Goal: Task Accomplishment & Management: Manage account settings

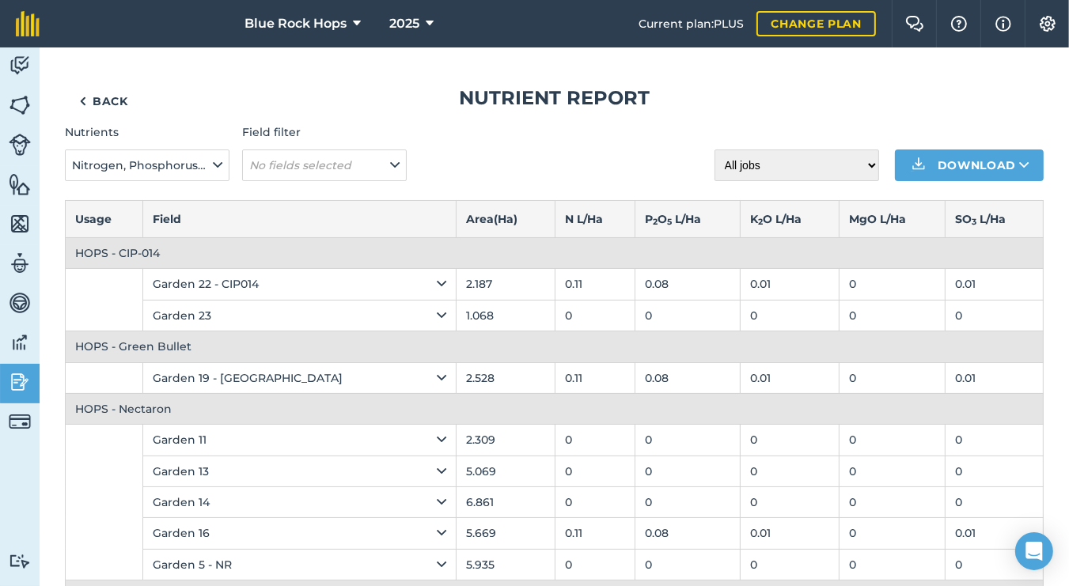
click at [22, 381] on img at bounding box center [20, 382] width 22 height 24
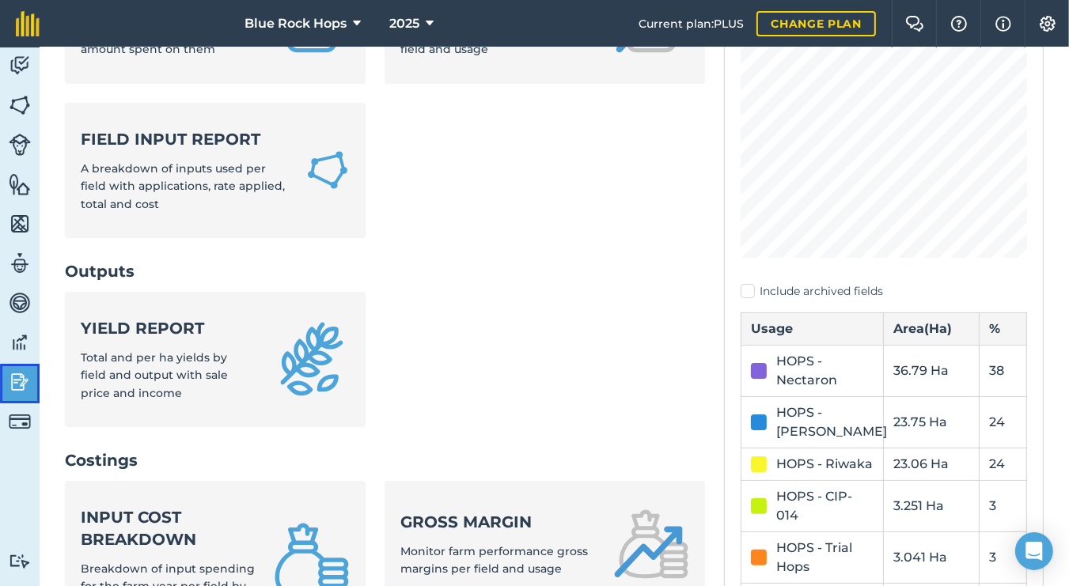
scroll to position [239, 0]
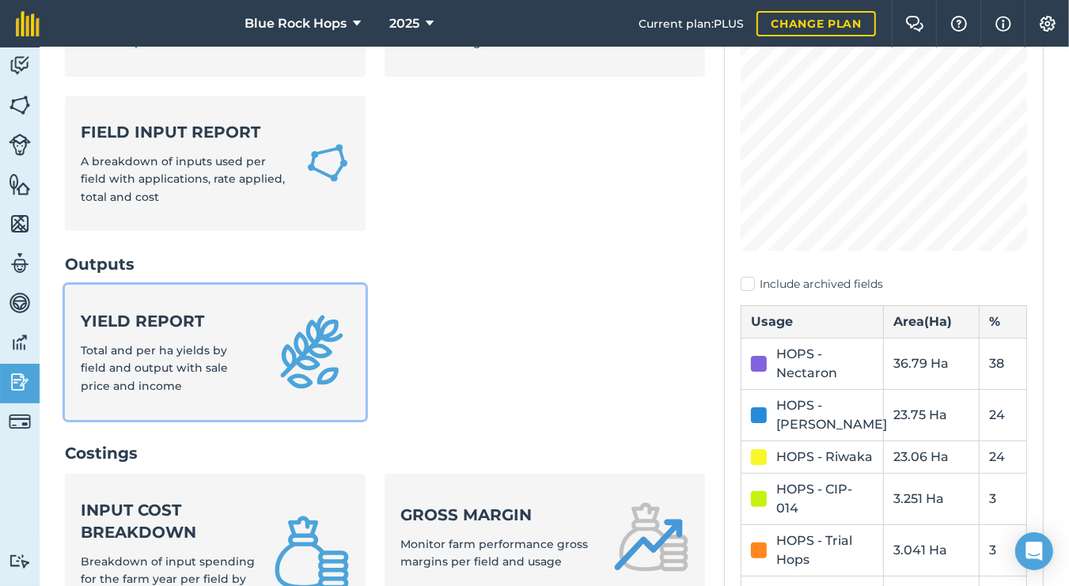
click at [118, 354] on span "Total and per ha yields by field and output with sale price and income" at bounding box center [154, 368] width 147 height 50
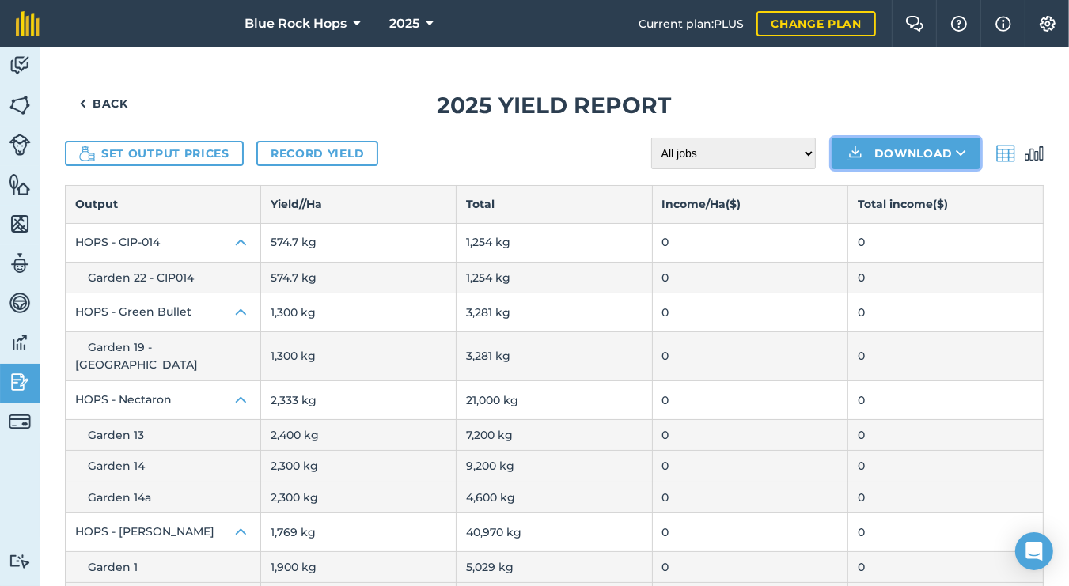
click at [935, 157] on button "Download" at bounding box center [905, 154] width 149 height 32
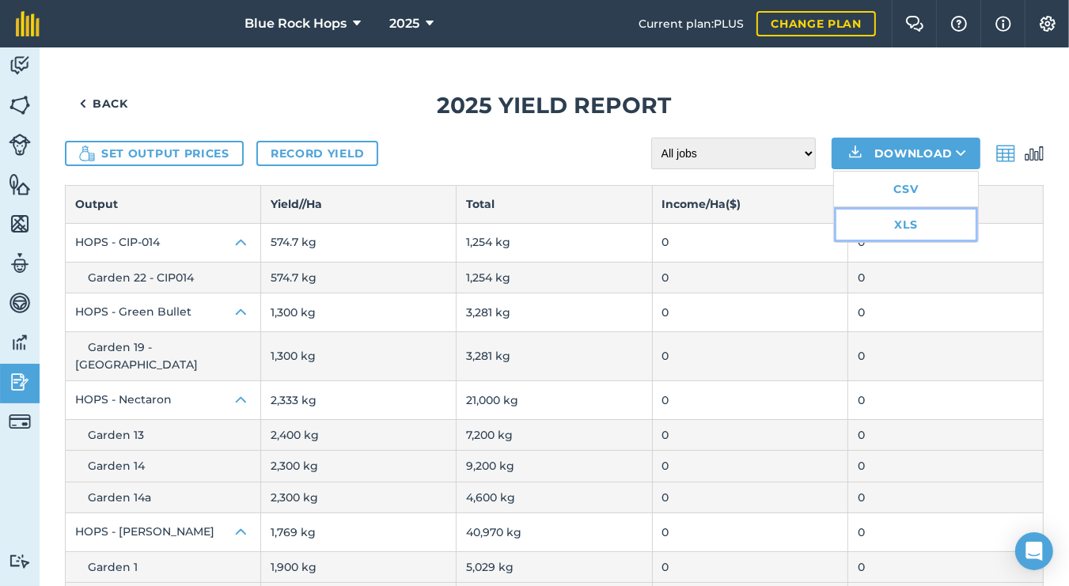
click at [900, 223] on link "XLS" at bounding box center [906, 224] width 144 height 35
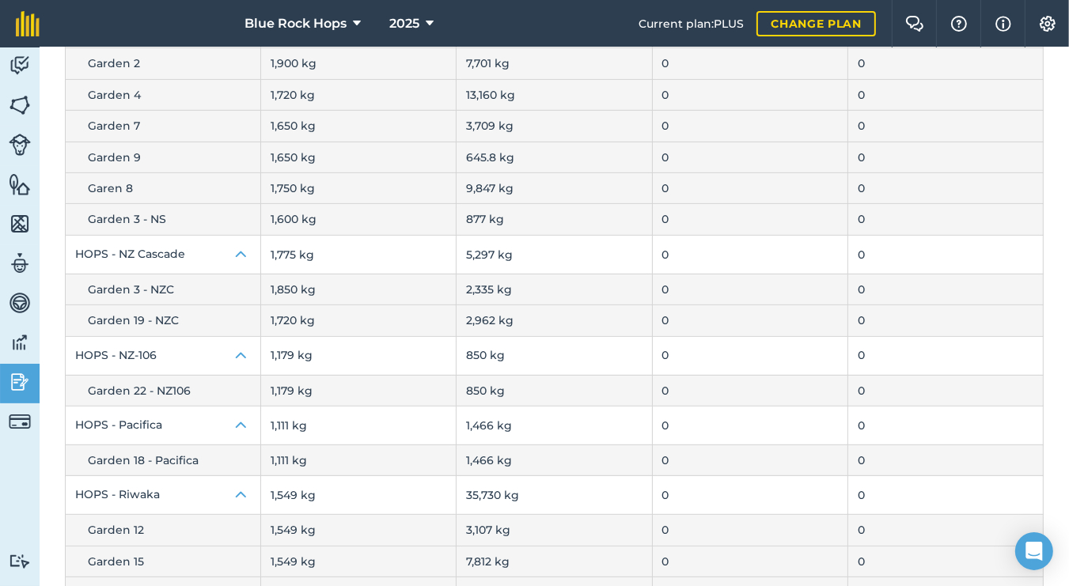
scroll to position [497, 0]
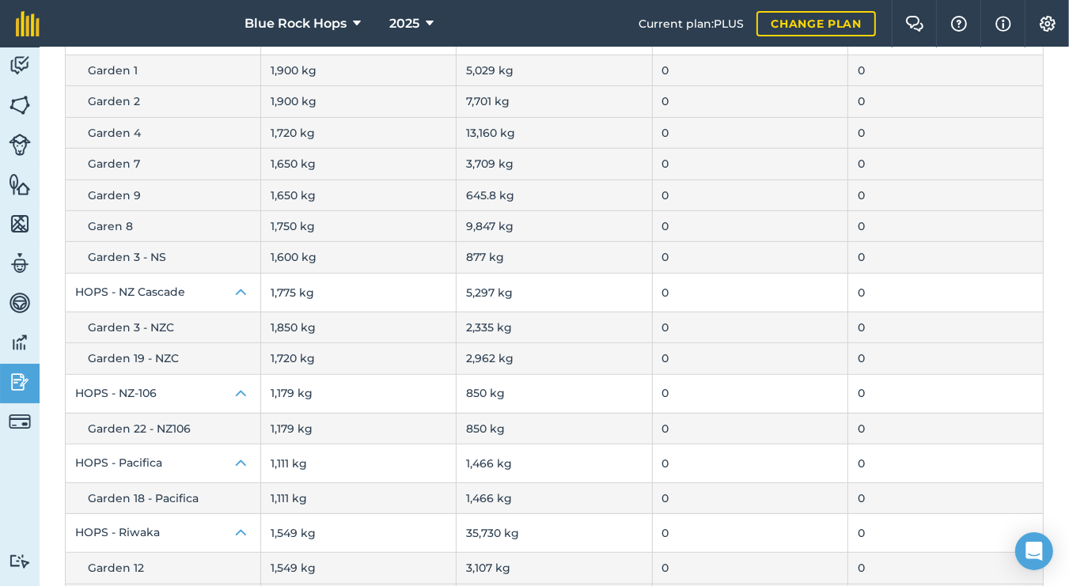
click at [112, 219] on span "Garen 8" at bounding box center [110, 226] width 45 height 14
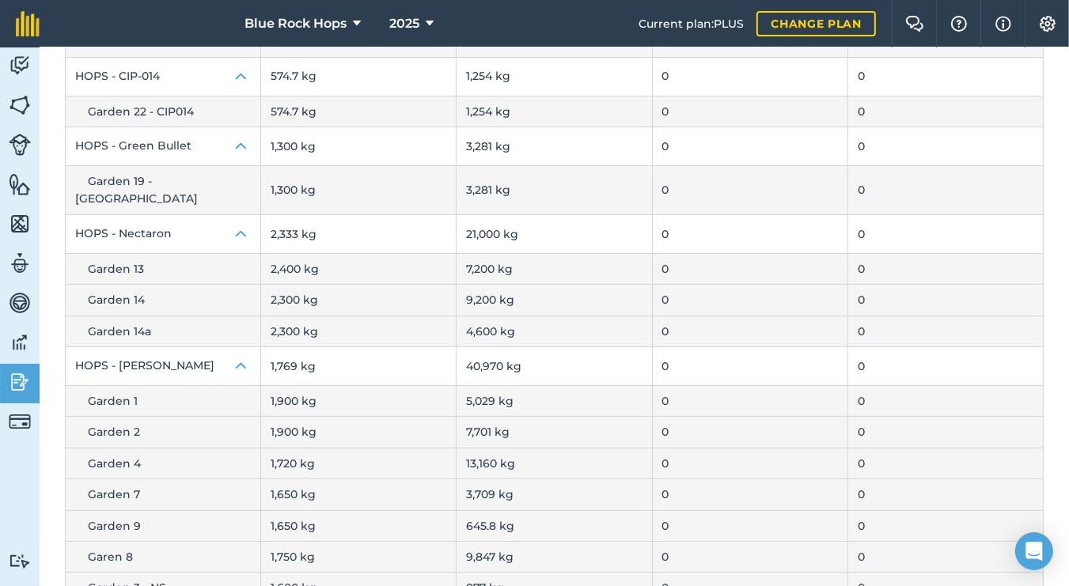
scroll to position [19, 0]
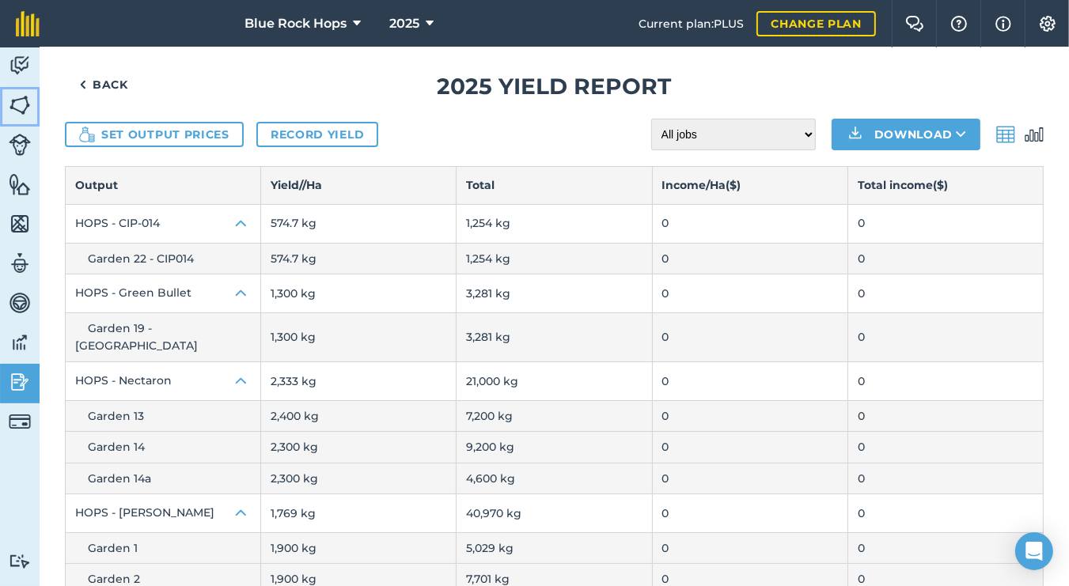
click at [21, 104] on img at bounding box center [20, 105] width 22 height 24
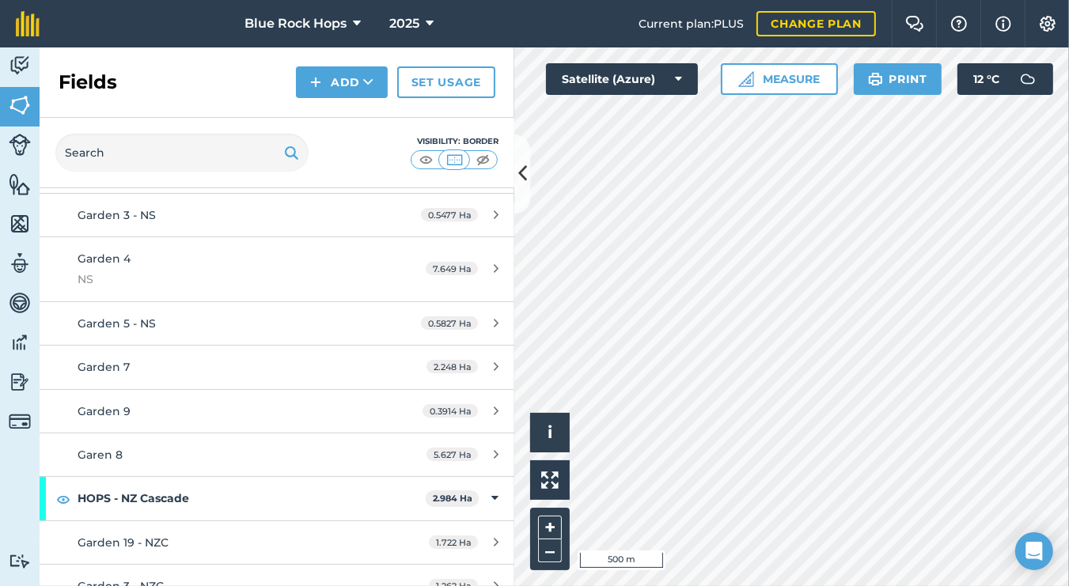
scroll to position [956, 0]
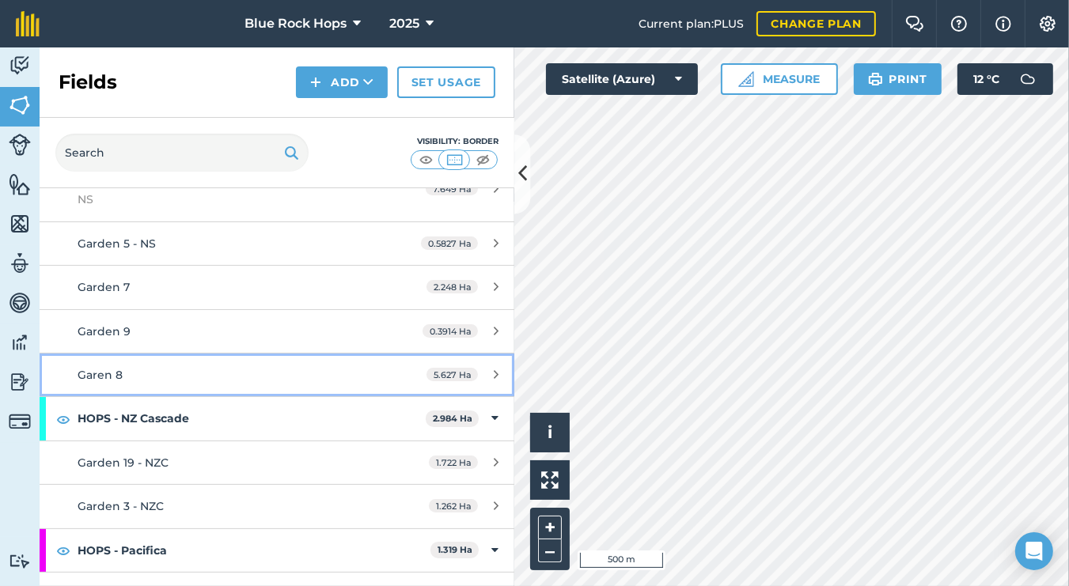
click at [106, 372] on span "Garen 8" at bounding box center [100, 375] width 45 height 14
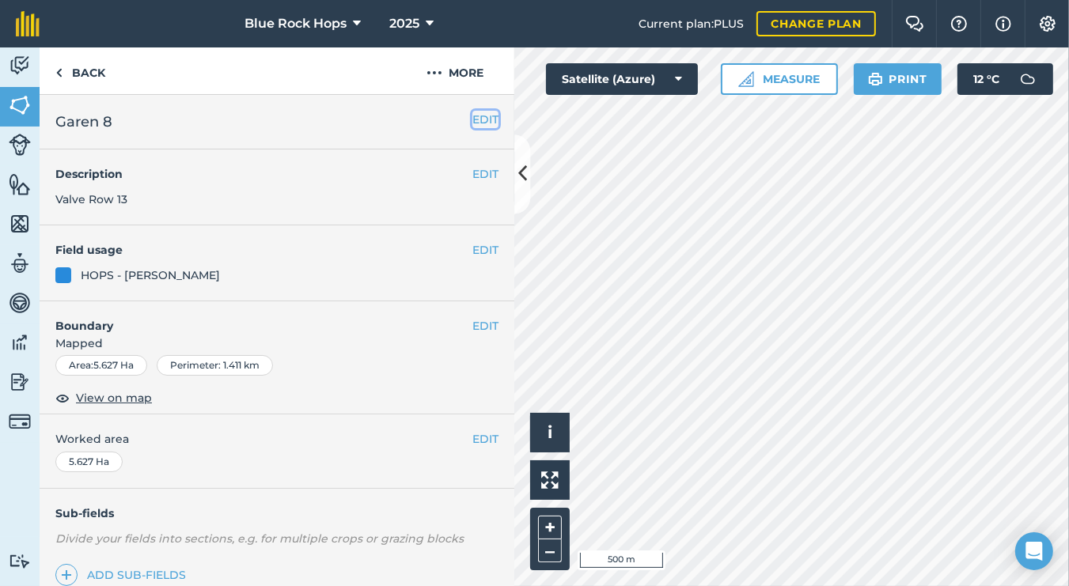
click at [487, 119] on button "EDIT" at bounding box center [485, 119] width 26 height 17
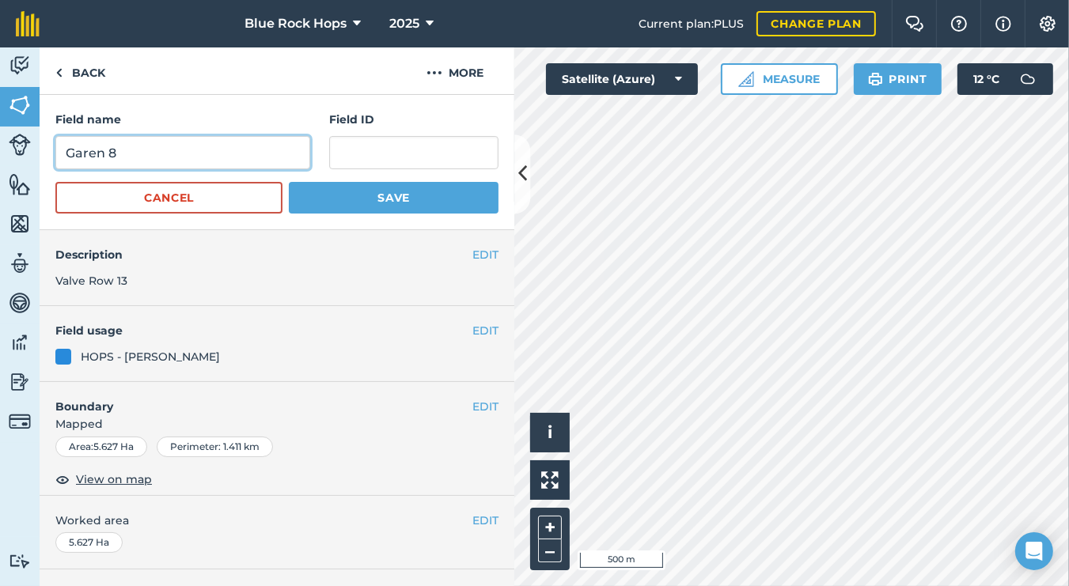
click at [85, 153] on input "Garen 8" at bounding box center [182, 152] width 255 height 33
click at [90, 156] on input "Garen 8" at bounding box center [182, 152] width 255 height 33
type input "Garden 8"
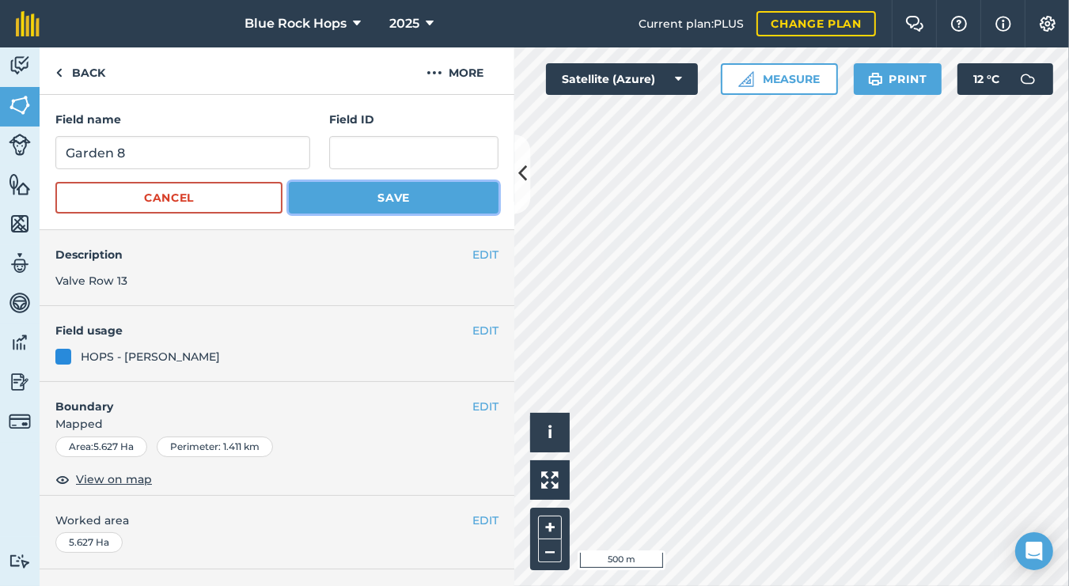
click at [405, 200] on button "Save" at bounding box center [394, 198] width 210 height 32
